Goal: Download file/media

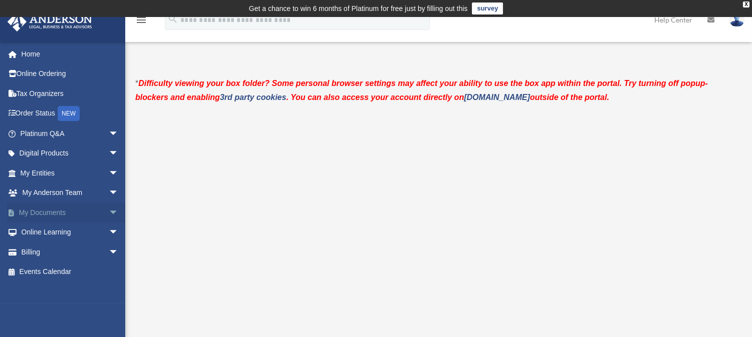
click at [52, 210] on link "My Documents arrow_drop_down" at bounding box center [70, 213] width 127 height 20
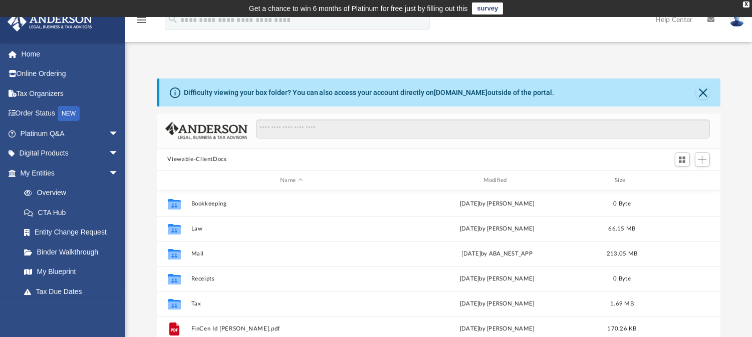
scroll to position [218, 556]
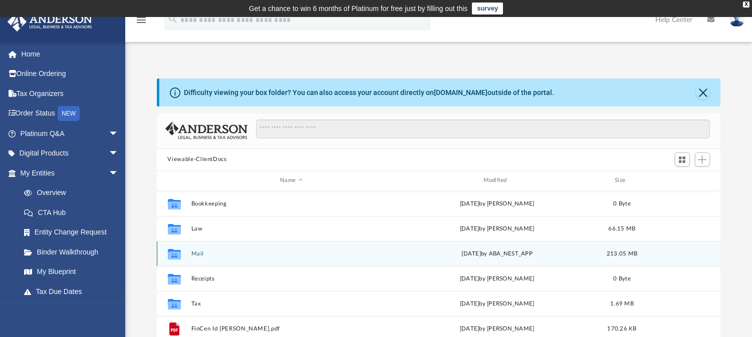
click at [204, 253] on button "Mail" at bounding box center [291, 253] width 201 height 7
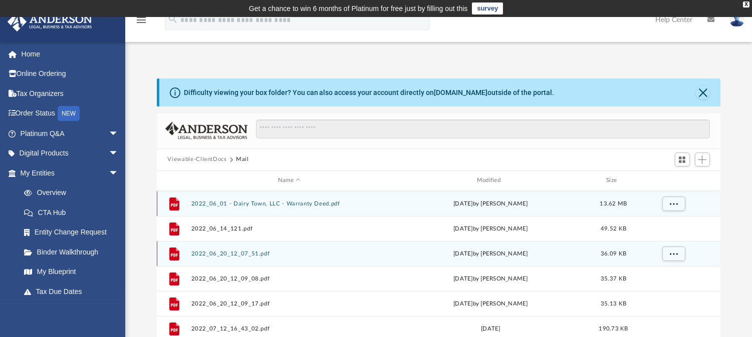
scroll to position [188, 556]
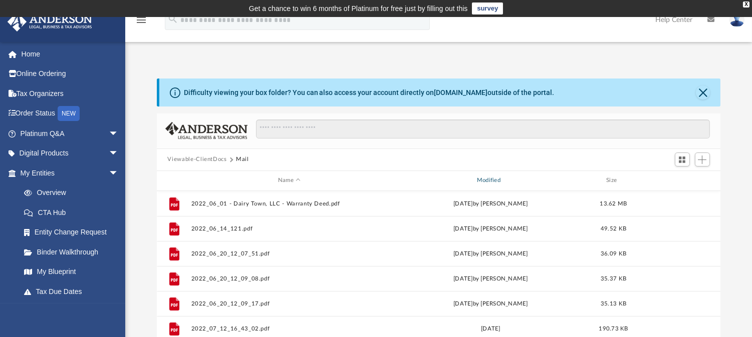
click at [497, 179] on div "Modified" at bounding box center [490, 180] width 197 height 9
click at [487, 180] on div "Modified" at bounding box center [490, 180] width 197 height 9
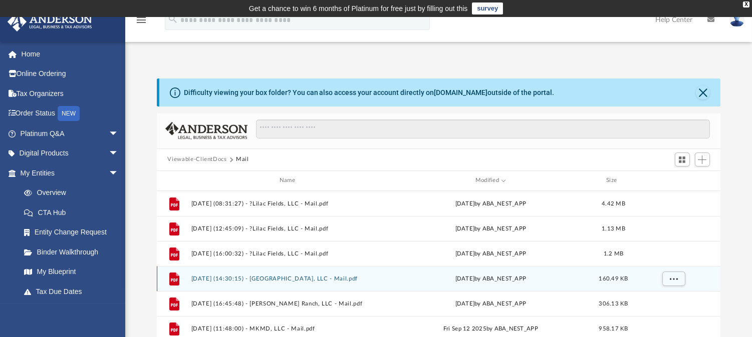
click at [300, 278] on button "[DATE] (14:30:15) - [GEOGRAPHIC_DATA], LLC - Mail.pdf" at bounding box center [289, 278] width 197 height 7
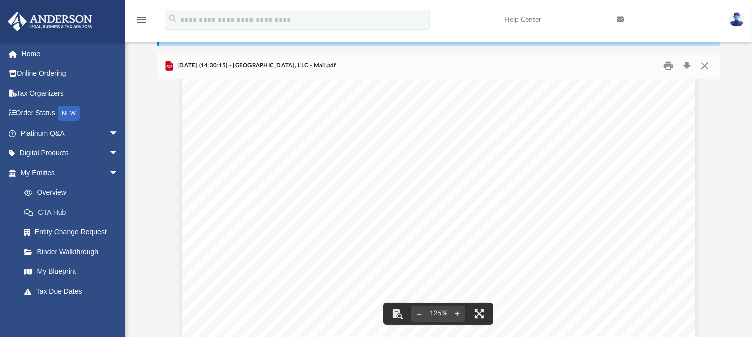
scroll to position [0, 0]
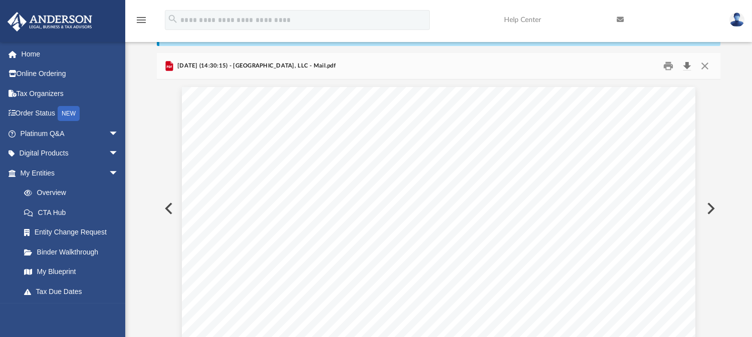
click at [686, 66] on button "Download" at bounding box center [687, 66] width 18 height 16
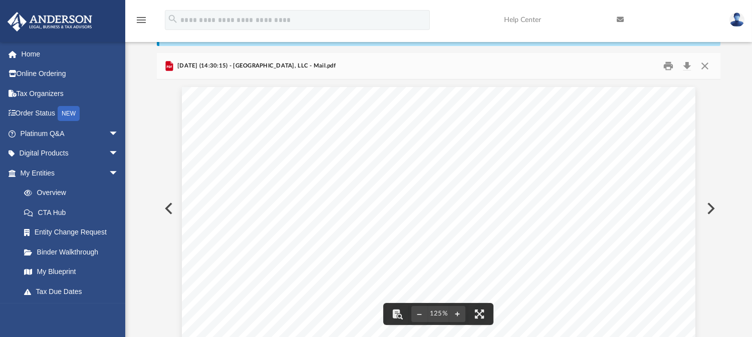
click at [709, 211] on button "Preview" at bounding box center [710, 209] width 22 height 28
click at [166, 210] on button "Preview" at bounding box center [168, 209] width 22 height 28
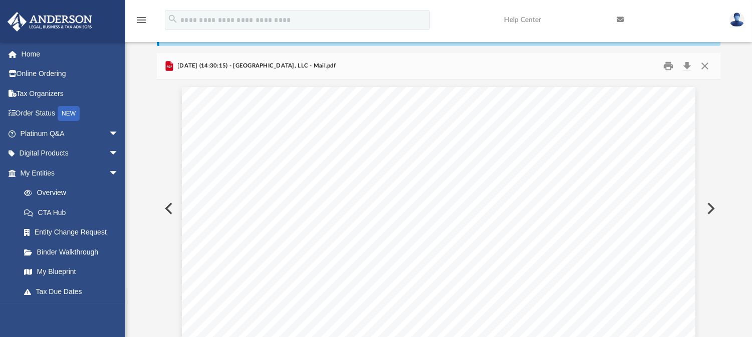
click at [167, 208] on button "Preview" at bounding box center [168, 209] width 22 height 28
click at [687, 64] on button "Download" at bounding box center [687, 66] width 18 height 16
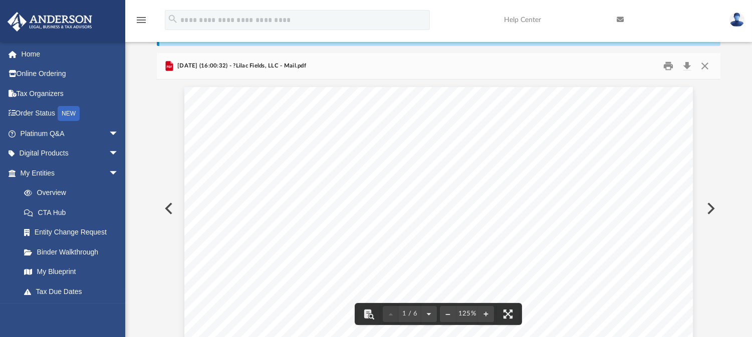
click at [734, 161] on div "Difficulty viewing your box folder? You can also access your account directly o…" at bounding box center [438, 178] width 626 height 320
click at [167, 207] on button "Preview" at bounding box center [168, 209] width 22 height 28
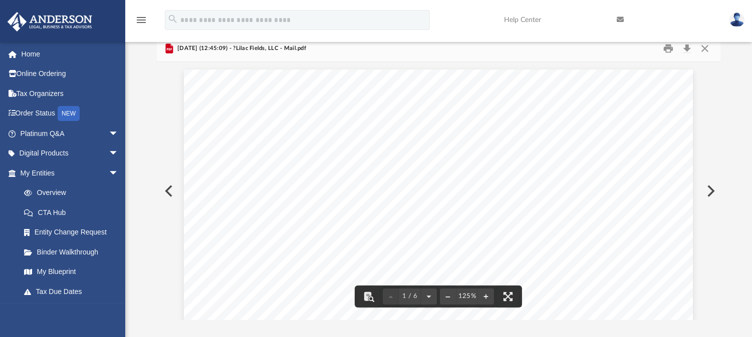
click at [725, 153] on div "Difficulty viewing your box folder? You can also access your account directly o…" at bounding box center [438, 161] width 626 height 320
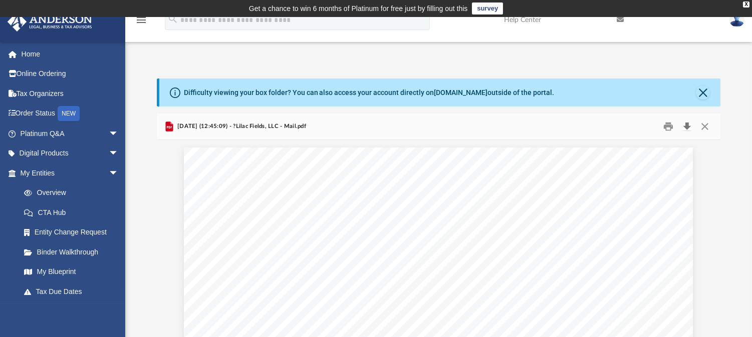
click at [687, 127] on button "Download" at bounding box center [687, 127] width 18 height 16
click at [165, 266] on button "Preview" at bounding box center [168, 269] width 22 height 28
click at [717, 259] on button "Preview" at bounding box center [710, 269] width 22 height 28
